Goal: Task Accomplishment & Management: Complete application form

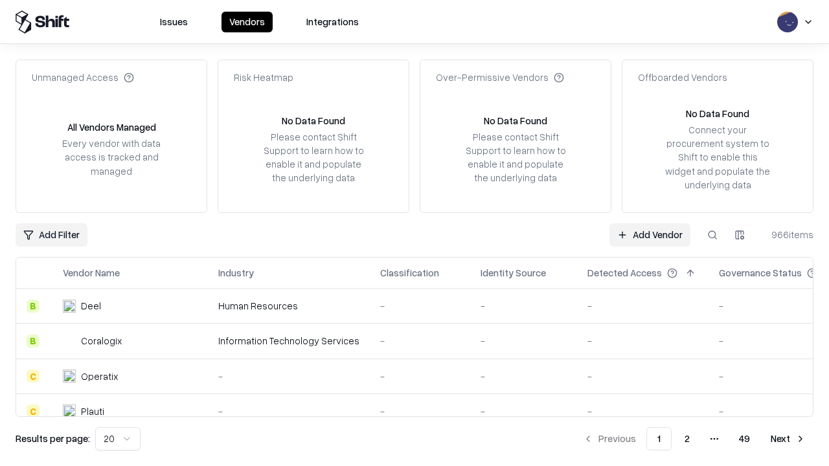
click at [649, 234] on link "Add Vendor" at bounding box center [649, 234] width 81 height 23
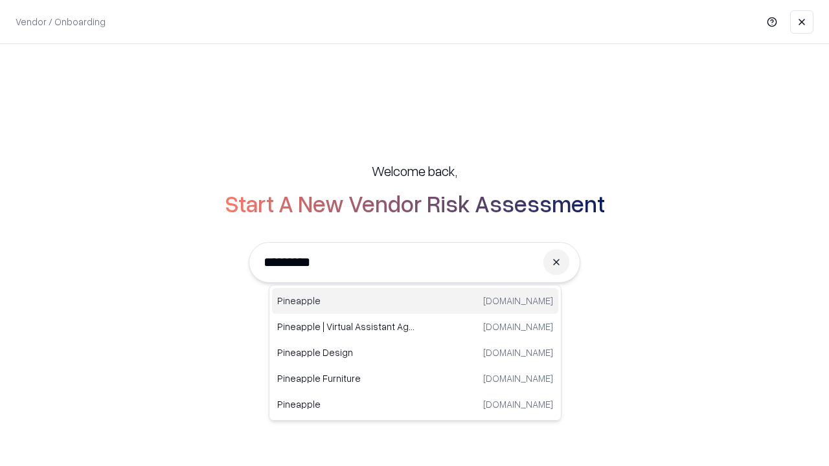
click at [415, 301] on div "Pineapple [DOMAIN_NAME]" at bounding box center [415, 301] width 286 height 26
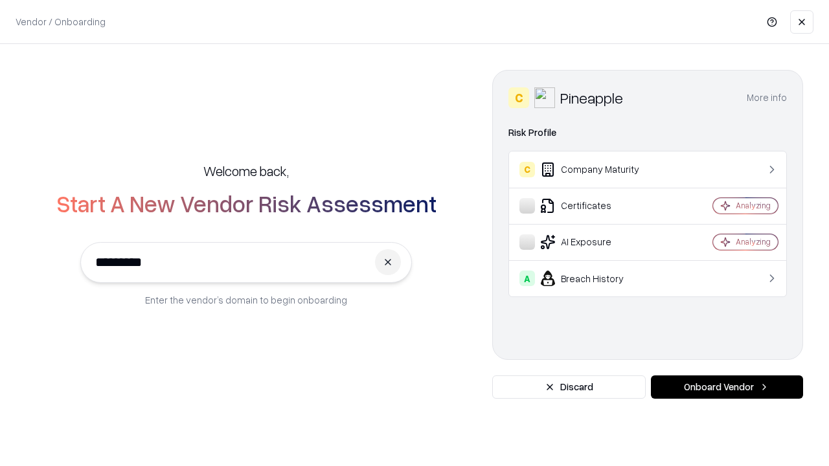
type input "*********"
click at [727, 387] on button "Onboard Vendor" at bounding box center [727, 387] width 152 height 23
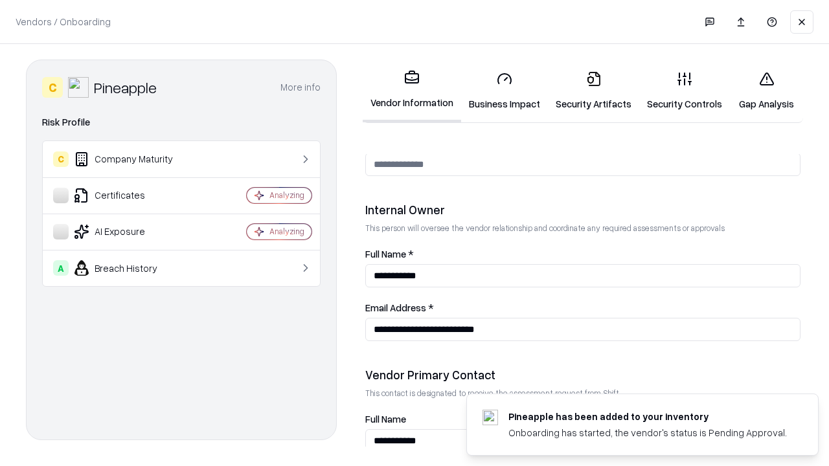
scroll to position [671, 0]
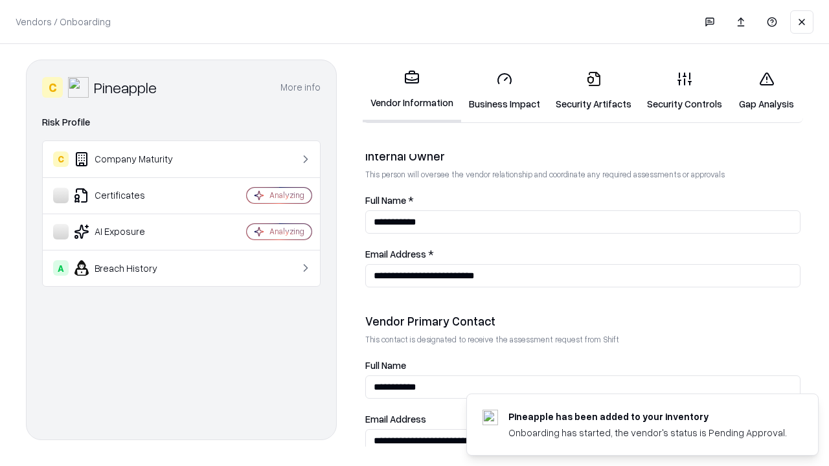
click at [593, 91] on link "Security Artifacts" at bounding box center [593, 91] width 91 height 60
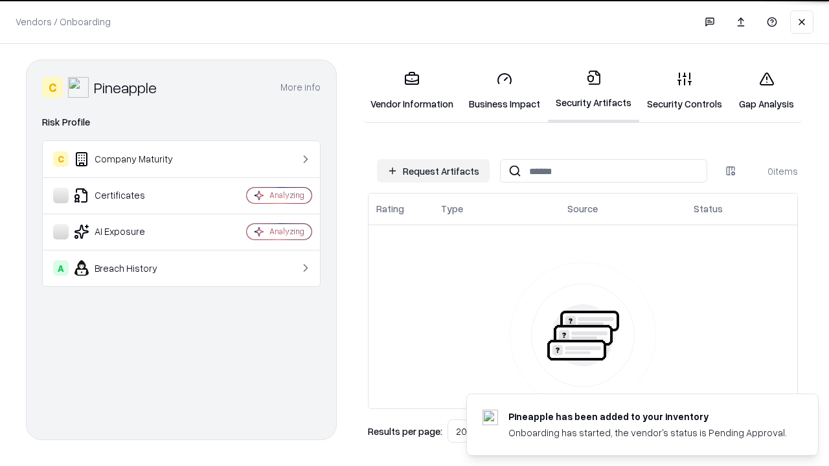
click at [433, 171] on button "Request Artifacts" at bounding box center [433, 170] width 113 height 23
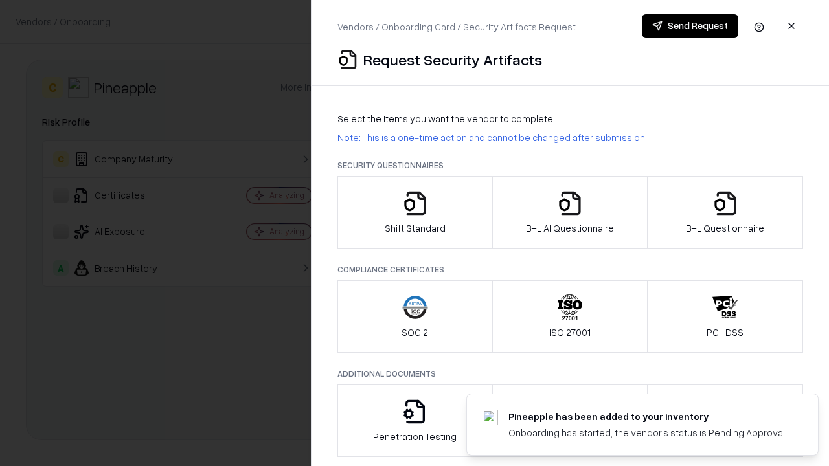
click at [725, 212] on icon "button" at bounding box center [725, 203] width 26 height 26
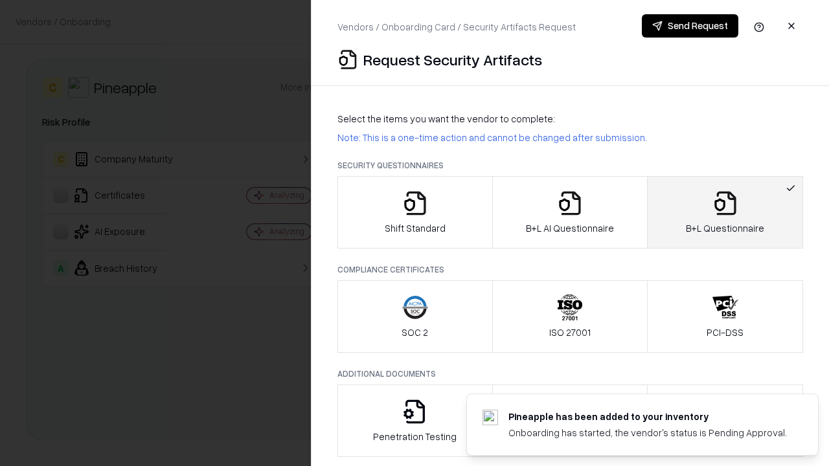
click at [569, 212] on icon "button" at bounding box center [570, 203] width 26 height 26
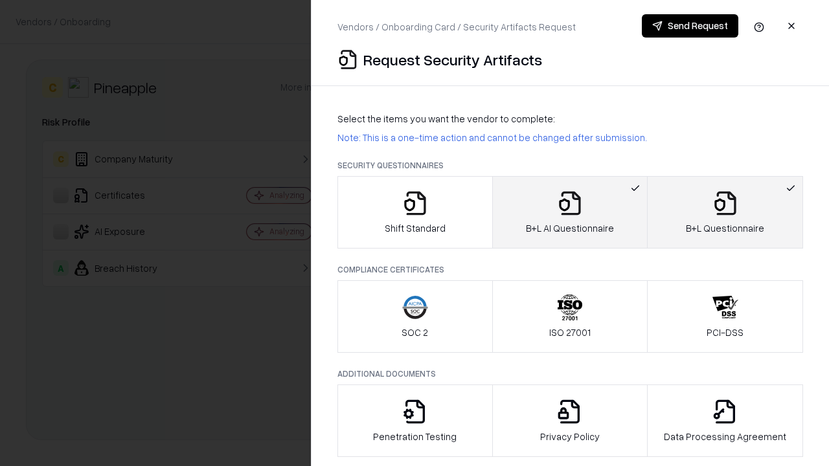
click at [690, 26] on button "Send Request" at bounding box center [690, 25] width 96 height 23
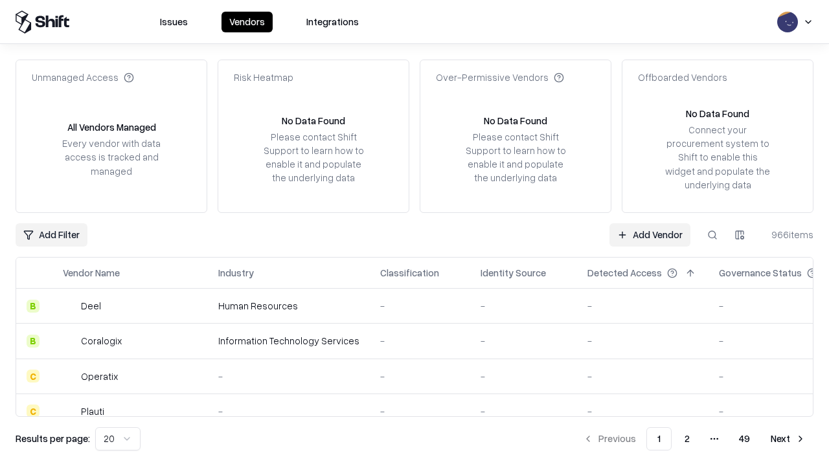
click at [712, 234] on button at bounding box center [712, 234] width 23 height 23
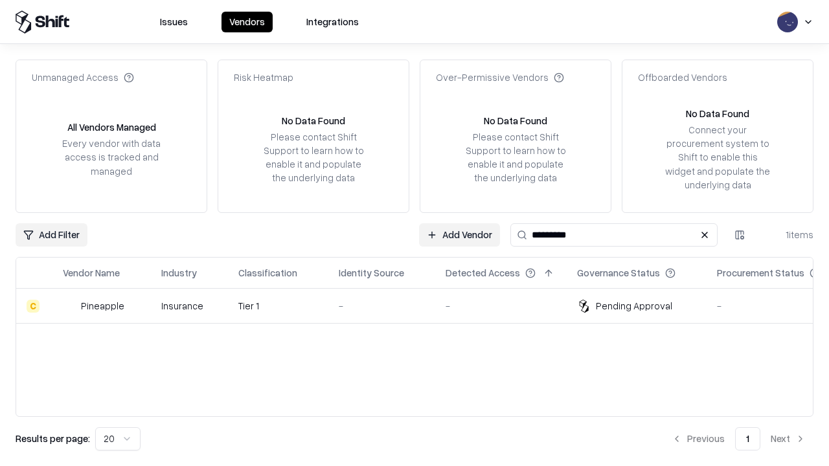
type input "*********"
click at [422, 306] on div "-" at bounding box center [382, 306] width 86 height 14
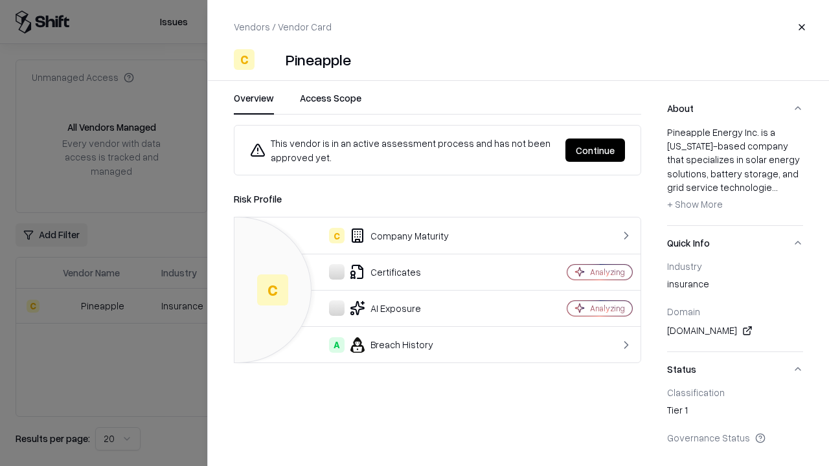
click at [595, 150] on button "Continue" at bounding box center [595, 150] width 60 height 23
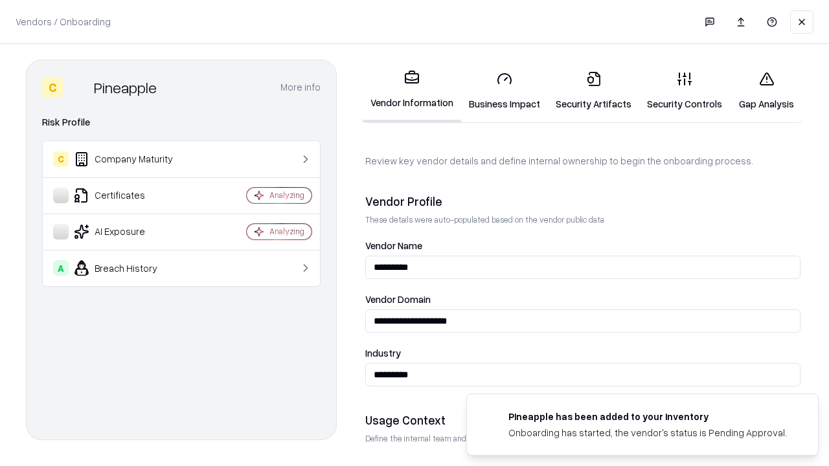
click at [593, 91] on link "Security Artifacts" at bounding box center [593, 91] width 91 height 60
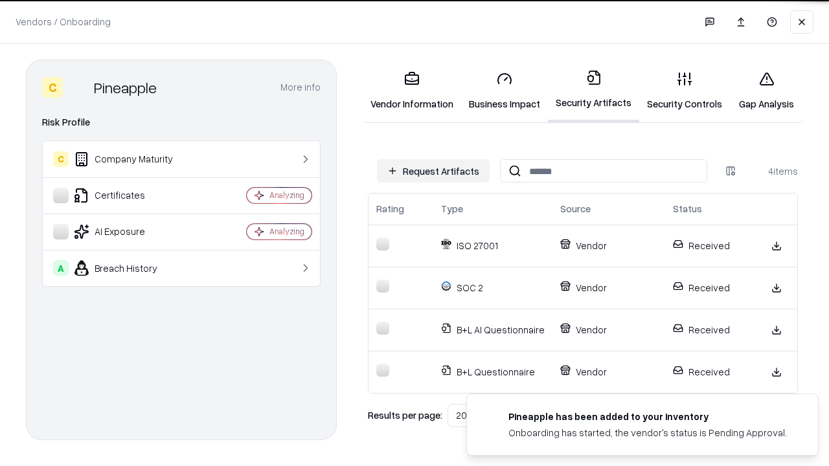
click at [766, 91] on link "Gap Analysis" at bounding box center [766, 91] width 73 height 60
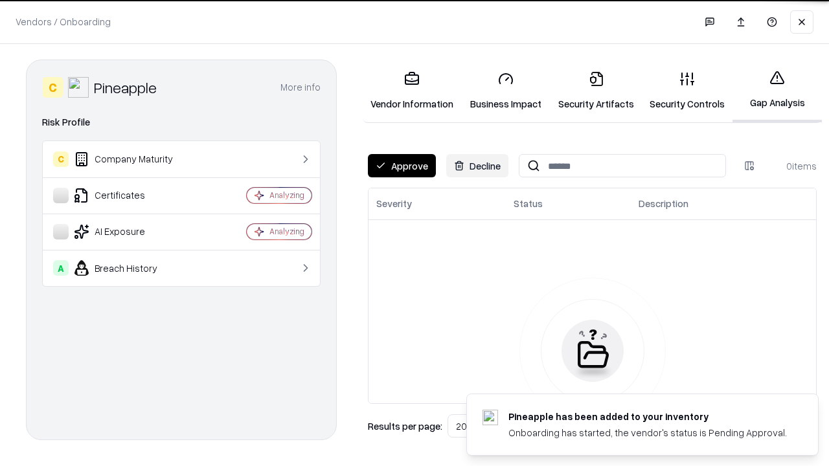
click at [401, 166] on button "Approve" at bounding box center [402, 165] width 68 height 23
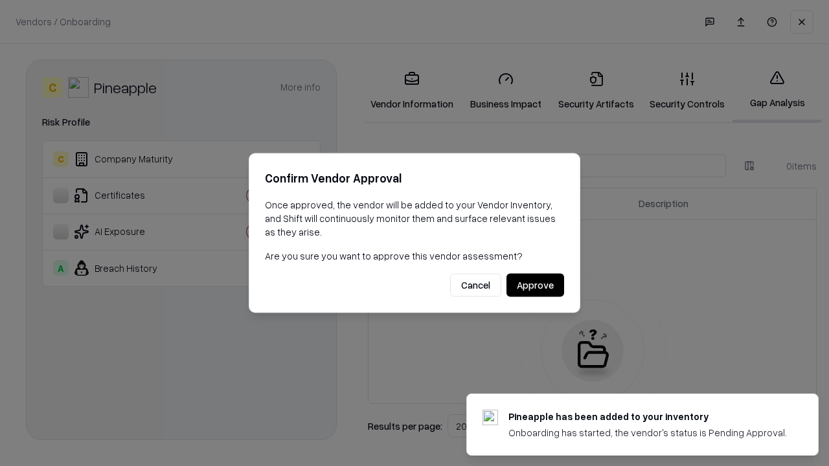
click at [535, 285] on button "Approve" at bounding box center [535, 285] width 58 height 23
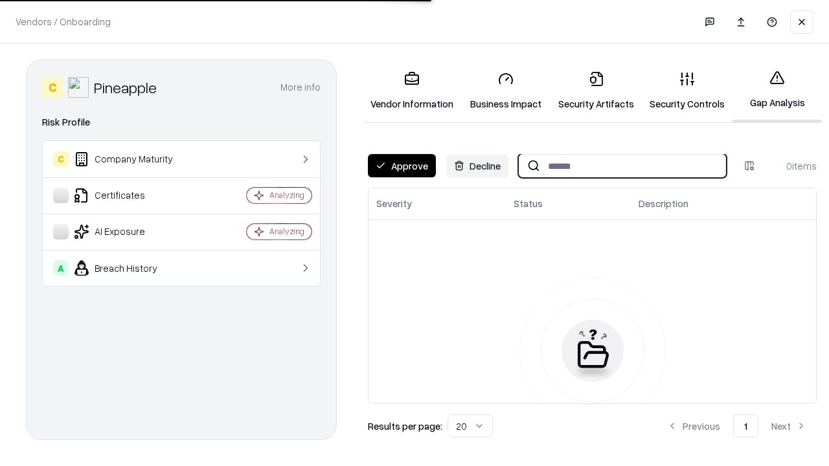
type input "*********"
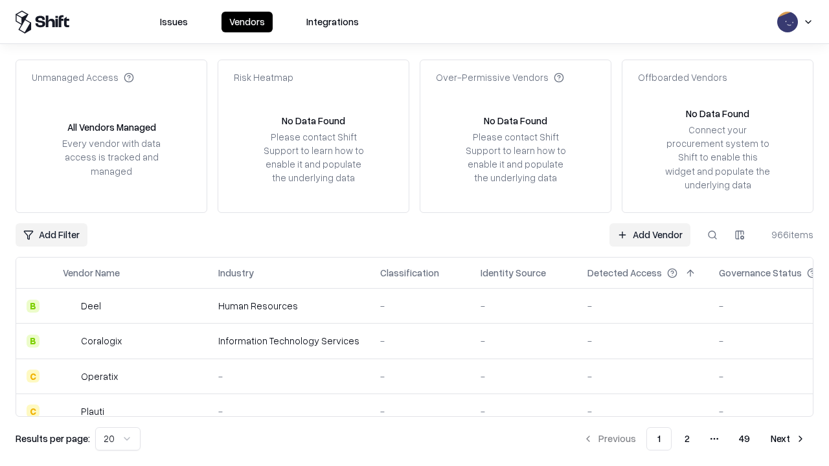
click at [649, 234] on link "Add Vendor" at bounding box center [649, 234] width 81 height 23
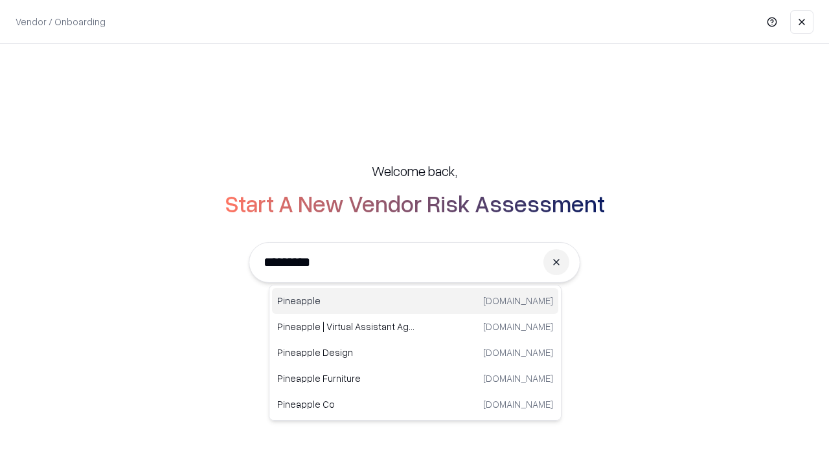
click at [415, 301] on div "Pineapple pineappleenergy.com" at bounding box center [415, 301] width 286 height 26
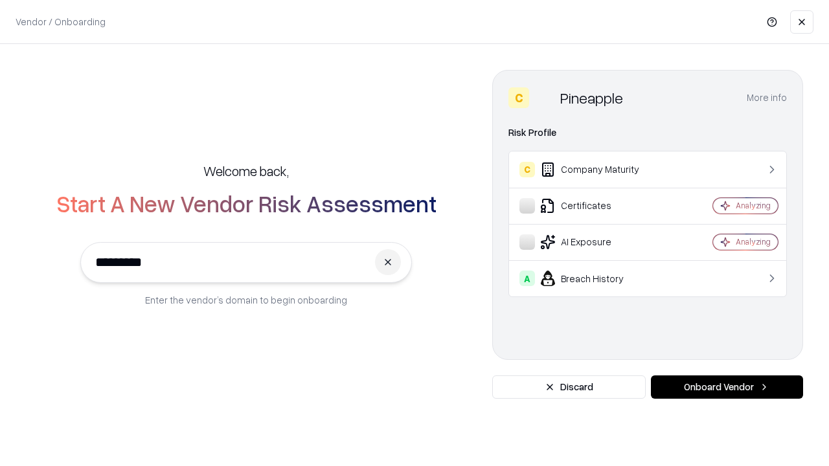
type input "*********"
click at [727, 387] on button "Onboard Vendor" at bounding box center [727, 387] width 152 height 23
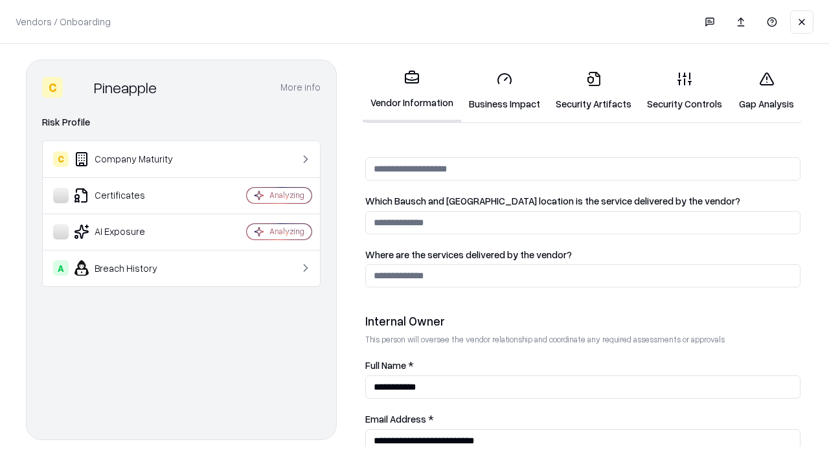
scroll to position [671, 0]
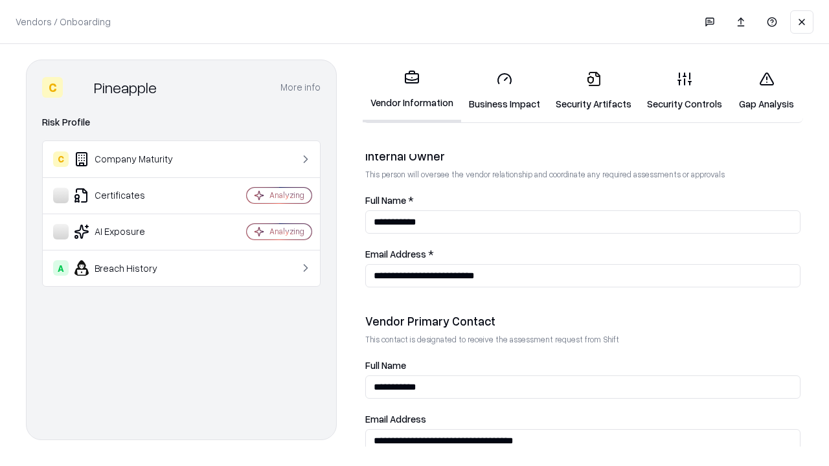
click at [766, 91] on link "Gap Analysis" at bounding box center [766, 91] width 73 height 60
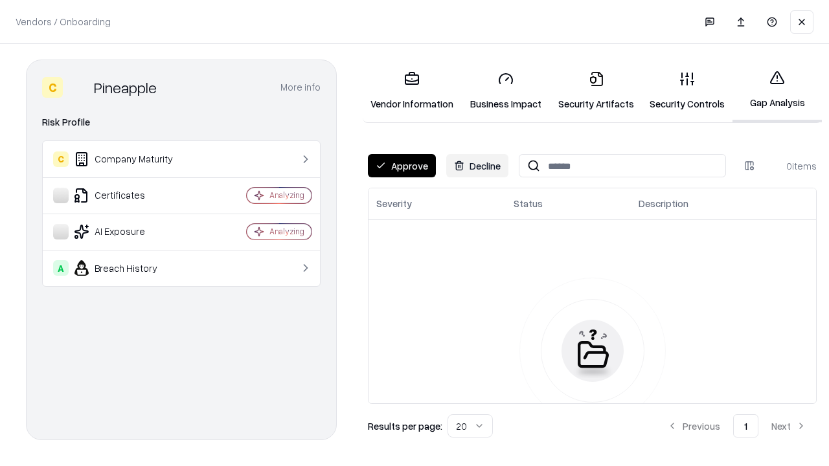
click at [401, 166] on button "Approve" at bounding box center [402, 165] width 68 height 23
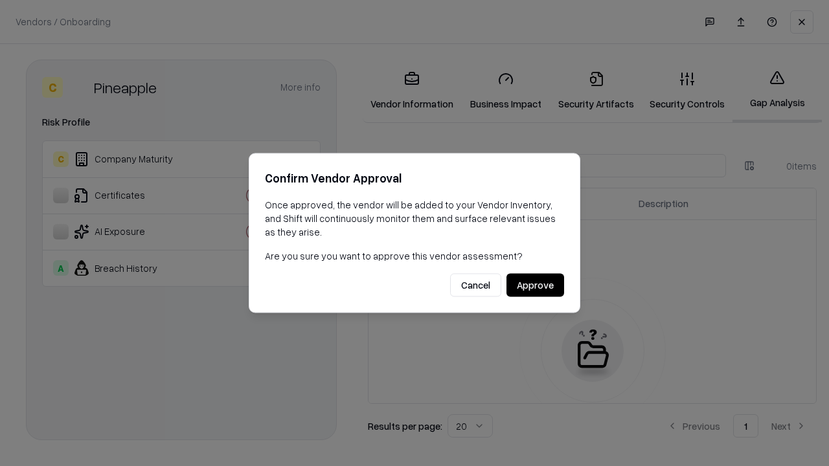
click at [535, 285] on button "Approve" at bounding box center [535, 285] width 58 height 23
